Goal: Information Seeking & Learning: Learn about a topic

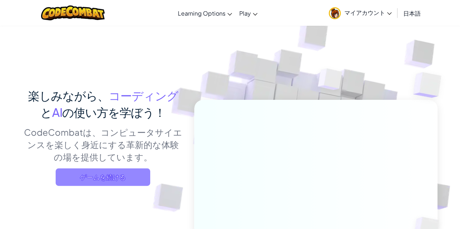
click at [118, 172] on span "ゲームを続ける" at bounding box center [103, 177] width 94 height 17
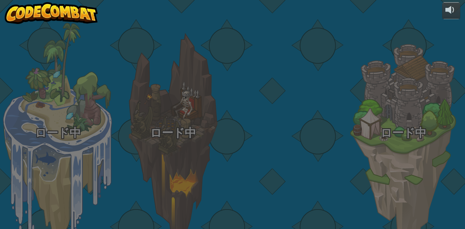
select select "ja"
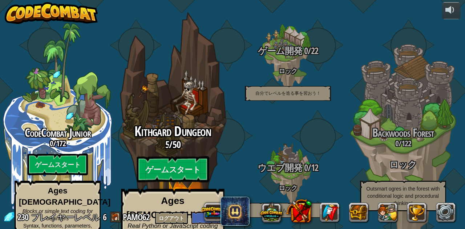
drag, startPoint x: 118, startPoint y: 172, endPoint x: 177, endPoint y: 158, distance: 61.2
click at [177, 158] on div "Kithgard Dungeon 5 / 50 ゲームスタート Ages 8+ Real Python or JavaScript coding for ev…" at bounding box center [173, 193] width 138 height 138
select select "ja"
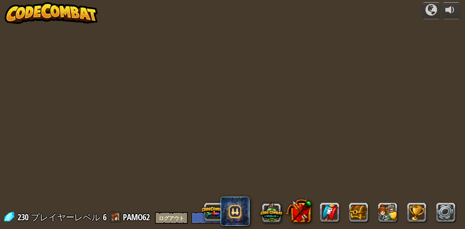
select select "ja"
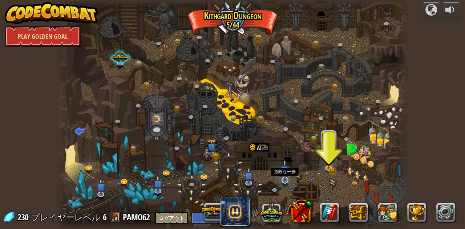
click at [289, 187] on div "ねじれたキャニオン (ロック) 課題：これまでに学んだすべてのプログラミングスキルを使ってたくさんの金を集めましょう！ Basic Syntax While …" at bounding box center [232, 114] width 351 height 229
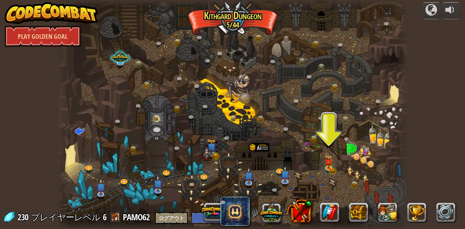
click at [290, 189] on div at bounding box center [232, 114] width 351 height 229
click at [284, 184] on link at bounding box center [286, 181] width 15 height 15
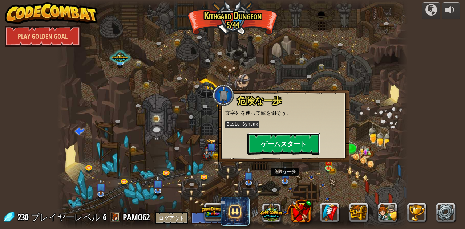
click at [278, 143] on button "ゲームスタート" at bounding box center [283, 144] width 73 height 22
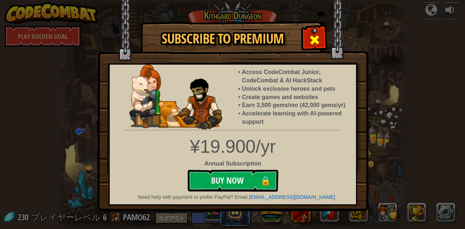
click at [314, 38] on span at bounding box center [315, 40] width 12 height 12
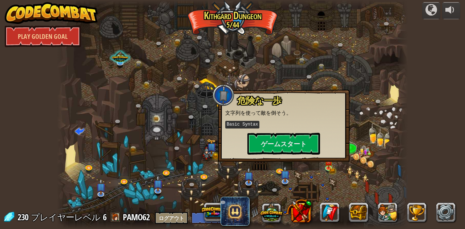
click at [273, 176] on div at bounding box center [232, 114] width 351 height 229
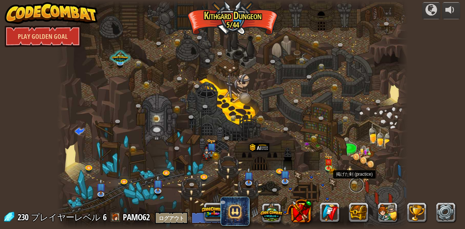
click at [353, 183] on link at bounding box center [356, 185] width 15 height 15
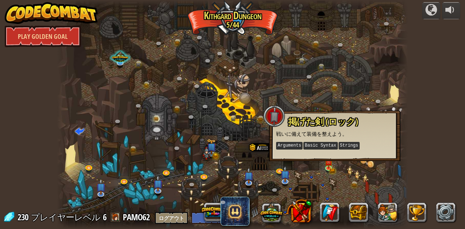
click at [333, 185] on div at bounding box center [232, 114] width 351 height 229
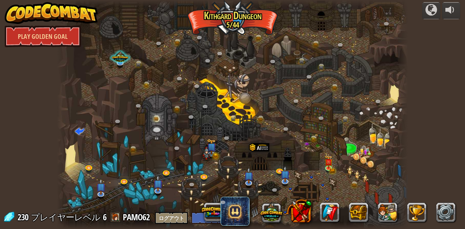
click at [332, 182] on div at bounding box center [232, 114] width 351 height 229
click at [295, 177] on div at bounding box center [232, 114] width 351 height 229
click at [354, 182] on link at bounding box center [356, 185] width 15 height 15
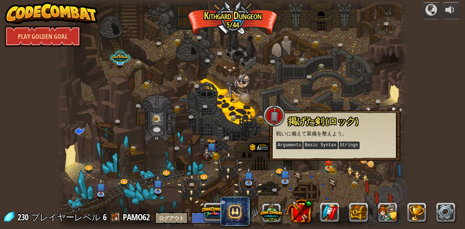
click at [322, 166] on div at bounding box center [232, 114] width 351 height 229
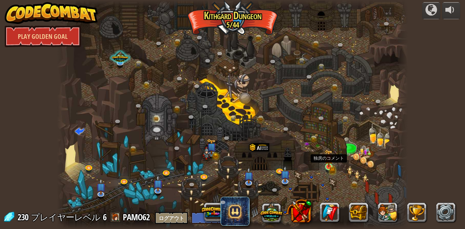
click at [326, 165] on img at bounding box center [329, 159] width 8 height 18
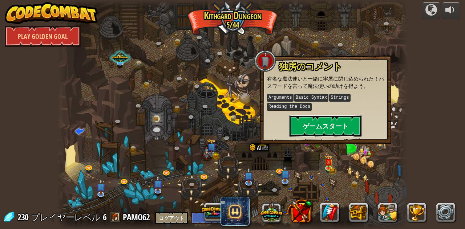
click at [332, 125] on button "ゲームスタート" at bounding box center [325, 126] width 73 height 22
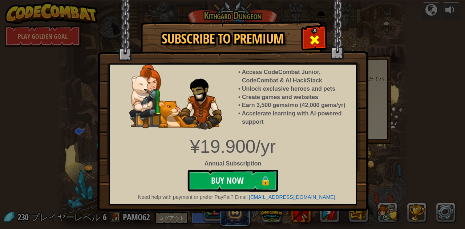
click at [320, 43] on span at bounding box center [315, 40] width 12 height 12
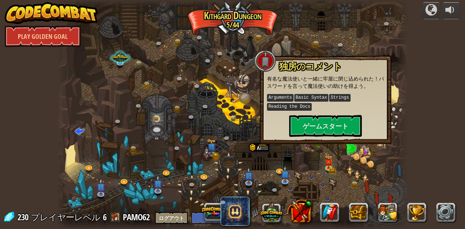
click at [237, 90] on div at bounding box center [232, 114] width 351 height 229
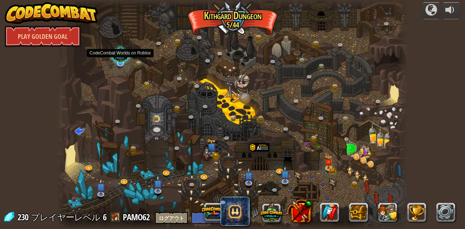
click at [121, 53] on div at bounding box center [120, 56] width 23 height 22
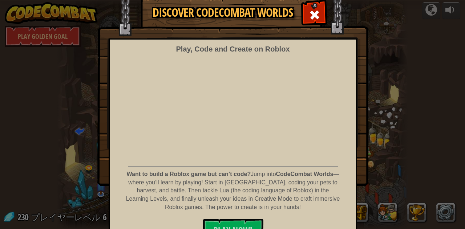
scroll to position [41, 0]
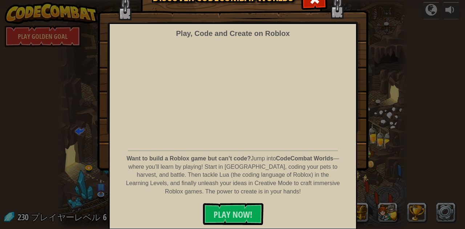
click at [239, 202] on div "Play, Code and Create on Roblox Want to build a Roblox game but can’t code? Jum…" at bounding box center [233, 126] width 249 height 207
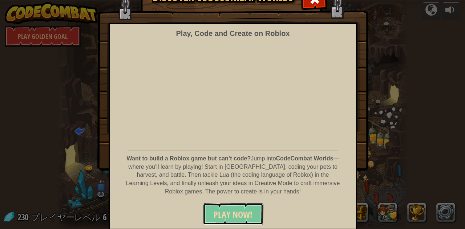
click at [236, 217] on span "PLAY NOW!" at bounding box center [233, 215] width 39 height 12
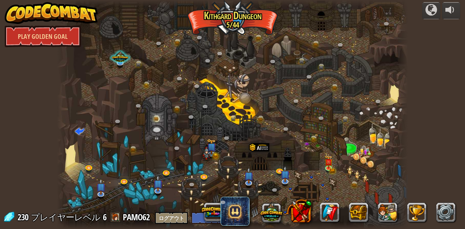
select select "ja"
click at [368, 152] on div at bounding box center [232, 114] width 351 height 229
click at [311, 177] on div at bounding box center [232, 114] width 351 height 229
click at [290, 189] on div at bounding box center [232, 114] width 351 height 229
click at [76, 132] on span at bounding box center [79, 130] width 9 height 9
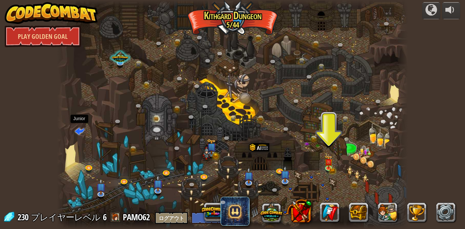
select select "ja"
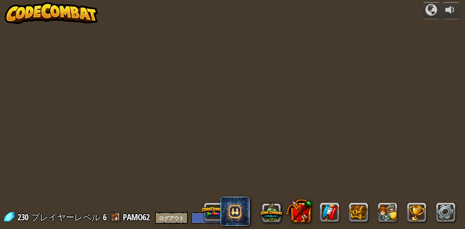
select select "ja"
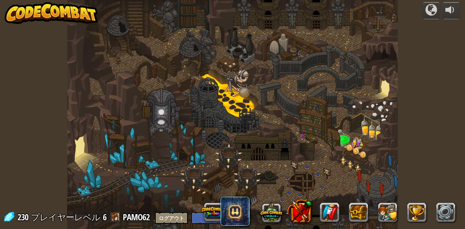
select select "ja"
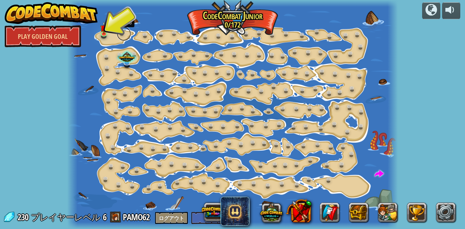
click at [122, 35] on link at bounding box center [124, 34] width 15 height 15
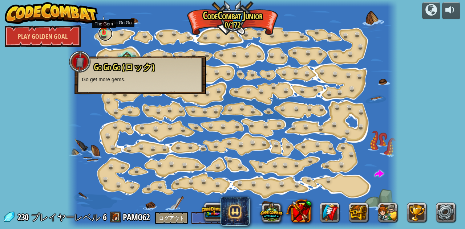
click at [106, 34] on link at bounding box center [105, 34] width 15 height 15
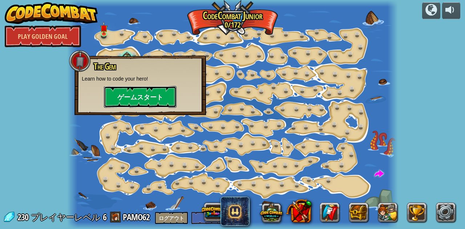
click at [132, 91] on button "ゲームスタート" at bounding box center [140, 97] width 73 height 22
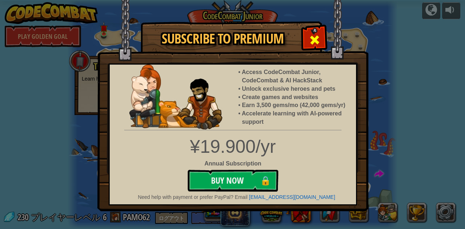
click at [309, 44] on div at bounding box center [314, 39] width 23 height 23
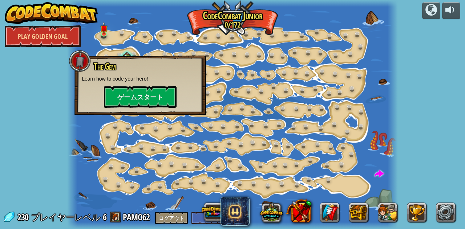
click at [375, 74] on div at bounding box center [232, 114] width 331 height 229
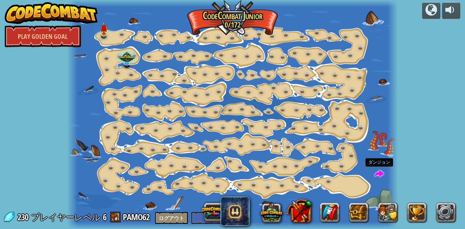
click at [379, 173] on span at bounding box center [379, 174] width 9 height 9
select select "ja"
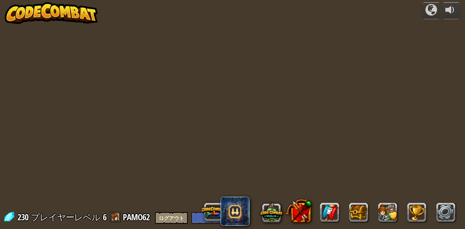
select select "ja"
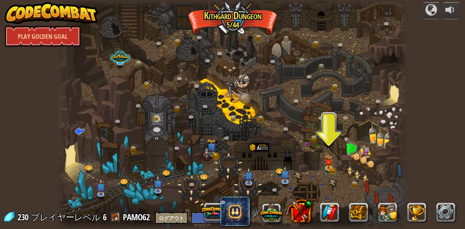
click at [372, 181] on div at bounding box center [232, 114] width 351 height 229
click at [254, 218] on div at bounding box center [330, 212] width 262 height 29
click at [285, 126] on link at bounding box center [288, 131] width 15 height 15
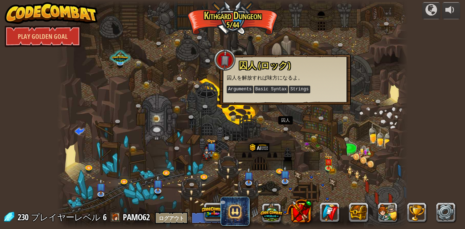
click at [276, 133] on div at bounding box center [232, 114] width 351 height 229
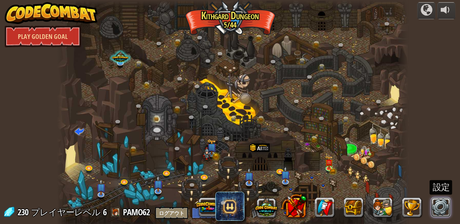
click at [445, 211] on link at bounding box center [441, 207] width 20 height 20
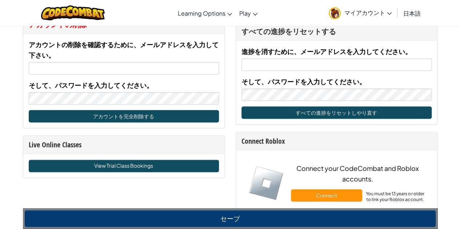
scroll to position [472, 0]
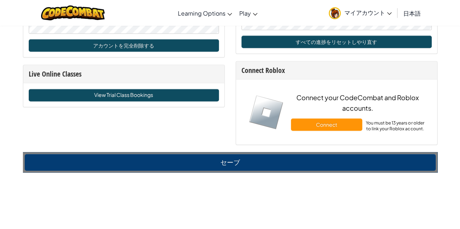
click at [354, 13] on span "マイアカウント" at bounding box center [367, 13] width 47 height 8
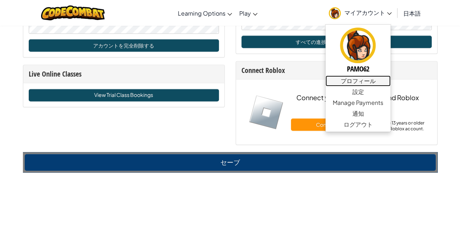
click at [366, 84] on link "プロフィール" at bounding box center [357, 81] width 65 height 11
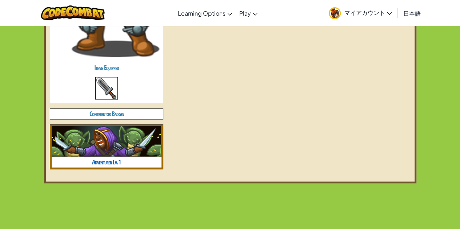
scroll to position [472, 0]
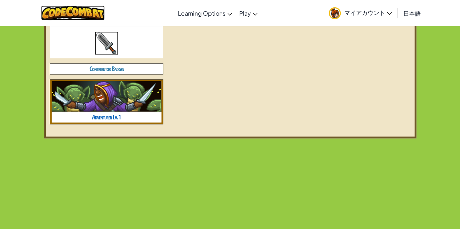
click at [73, 10] on img at bounding box center [73, 12] width 64 height 15
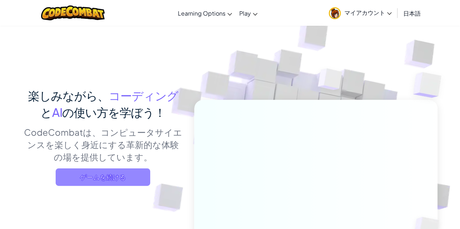
click at [113, 176] on span "ゲームを続ける" at bounding box center [103, 177] width 94 height 17
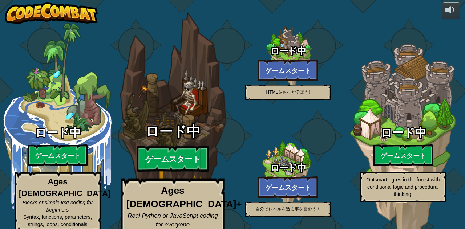
select select "ja"
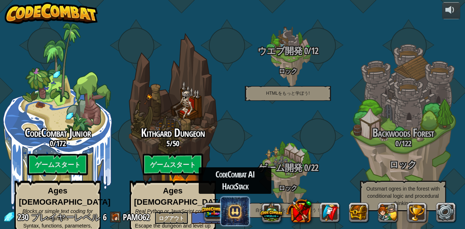
click at [243, 214] on span at bounding box center [235, 211] width 29 height 29
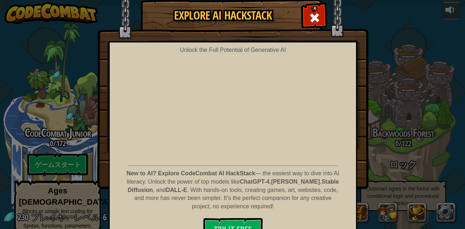
scroll to position [37, 0]
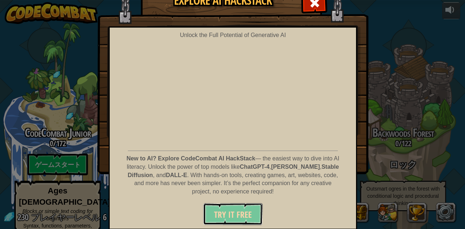
click at [223, 211] on span "Try It Free" at bounding box center [233, 215] width 38 height 12
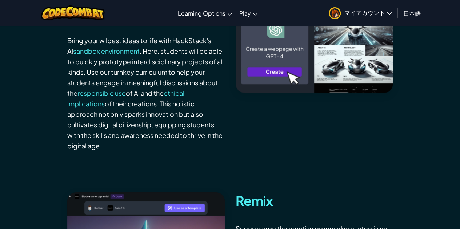
scroll to position [1017, 0]
